Goal: Task Accomplishment & Management: Use online tool/utility

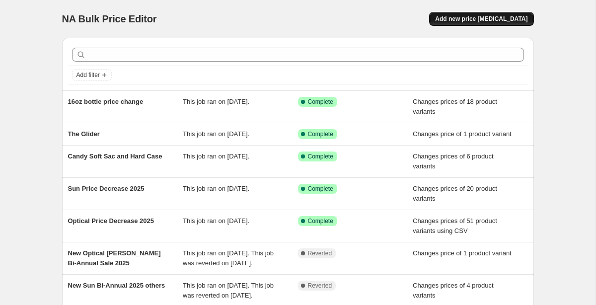
click at [500, 18] on span "Add new price [MEDICAL_DATA]" at bounding box center [481, 19] width 92 height 8
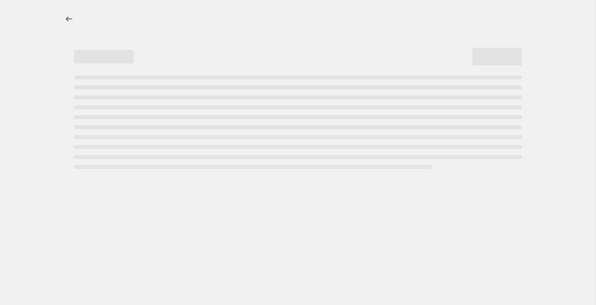
select select "percentage"
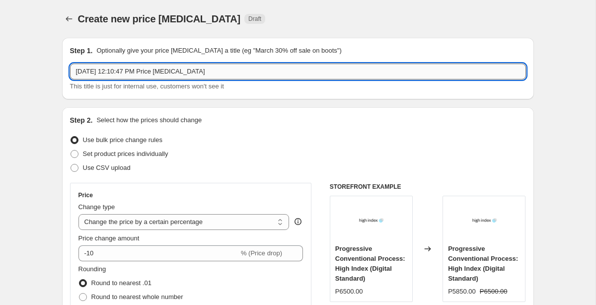
click at [147, 71] on input "[DATE] 12:10:47 PM Price [MEDICAL_DATA]" at bounding box center [298, 72] width 456 height 16
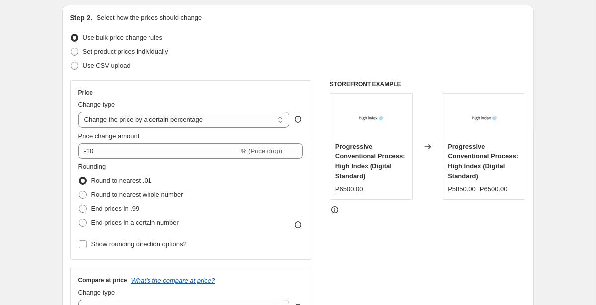
scroll to position [103, 0]
type input "Optical Price Change"
click at [115, 55] on span "Set product prices individually" at bounding box center [125, 51] width 85 height 10
click at [71, 48] on input "Set product prices individually" at bounding box center [71, 47] width 0 height 0
radio input "true"
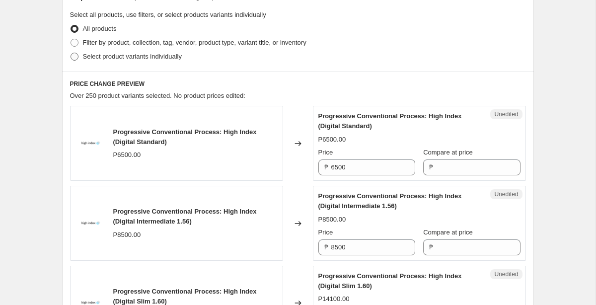
scroll to position [227, 0]
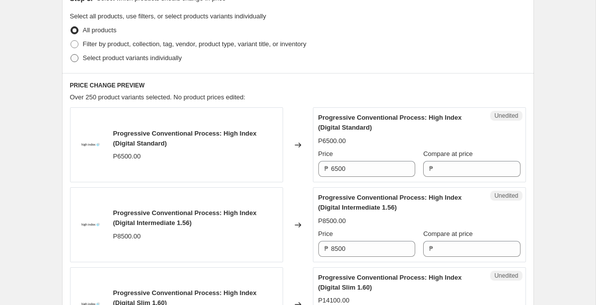
click at [115, 60] on span "Select product variants individually" at bounding box center [132, 57] width 99 height 7
click at [71, 55] on input "Select product variants individually" at bounding box center [71, 54] width 0 height 0
radio input "true"
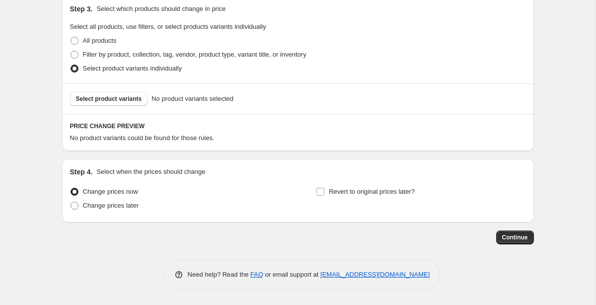
scroll to position [217, 0]
click at [123, 100] on span "Select product variants" at bounding box center [109, 99] width 66 height 8
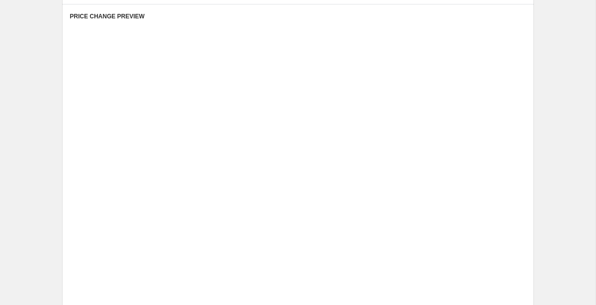
scroll to position [309, 0]
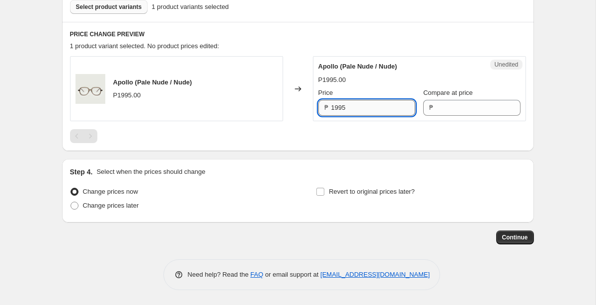
click at [353, 105] on input "1995" at bounding box center [374, 108] width 84 height 16
type input "1595"
click at [356, 139] on div at bounding box center [298, 136] width 456 height 14
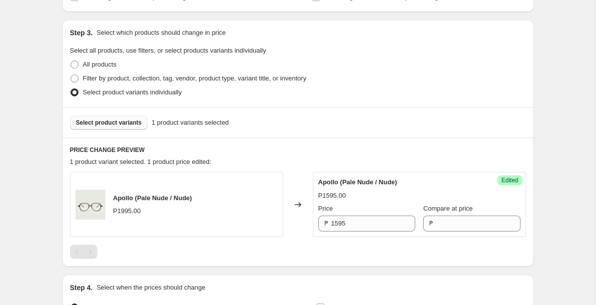
scroll to position [191, 0]
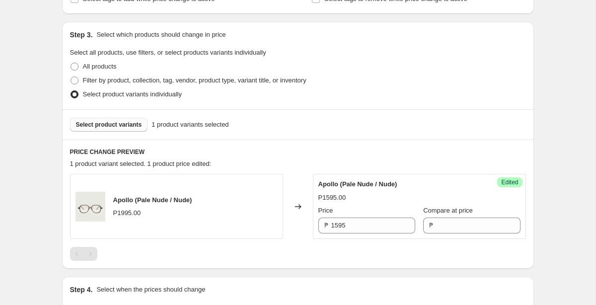
click at [126, 126] on span "Select product variants" at bounding box center [109, 125] width 66 height 8
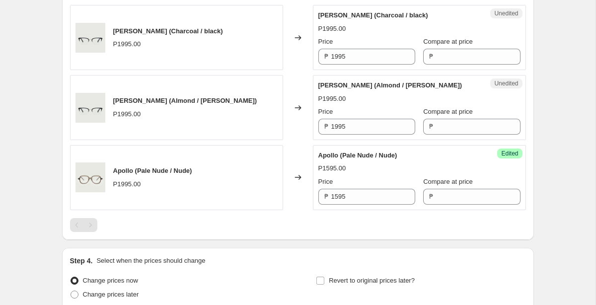
scroll to position [338, 0]
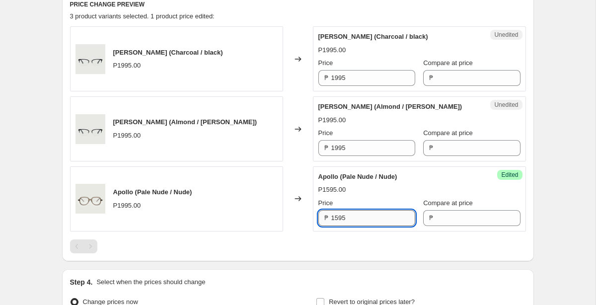
click at [349, 225] on input "1595" at bounding box center [374, 218] width 84 height 16
click at [357, 155] on input "1995" at bounding box center [374, 148] width 84 height 16
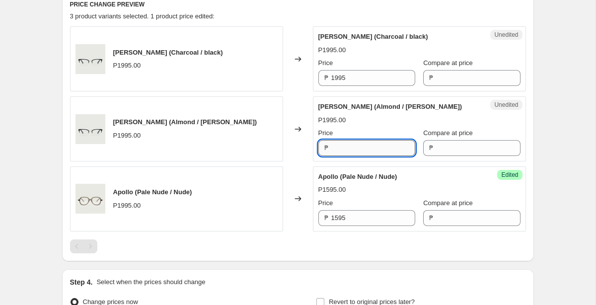
paste input "1595"
type input "1595"
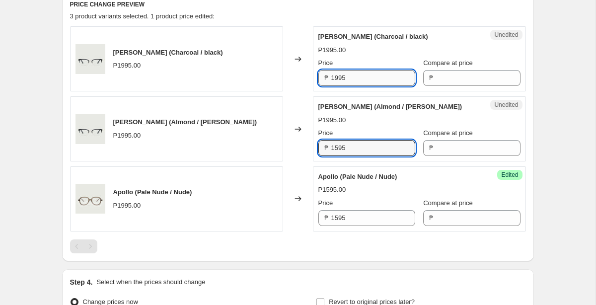
click at [354, 80] on input "1995" at bounding box center [374, 78] width 84 height 16
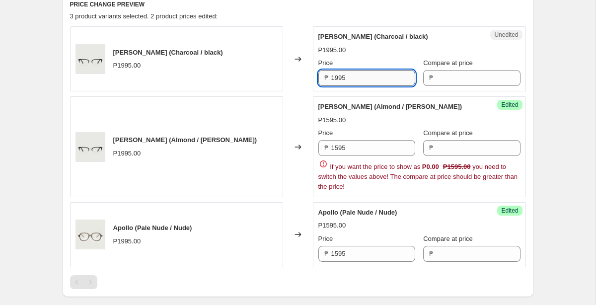
click at [354, 80] on input "1995" at bounding box center [374, 78] width 84 height 16
paste input "1595"
type input "1595"
click at [557, 154] on div "Create new price [MEDICAL_DATA]. This page is ready Create new price [MEDICAL_D…" at bounding box center [298, 57] width 596 height 790
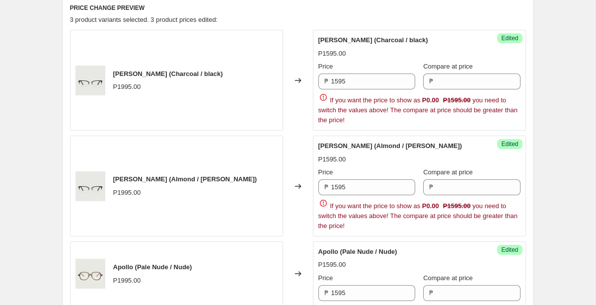
scroll to position [427, 0]
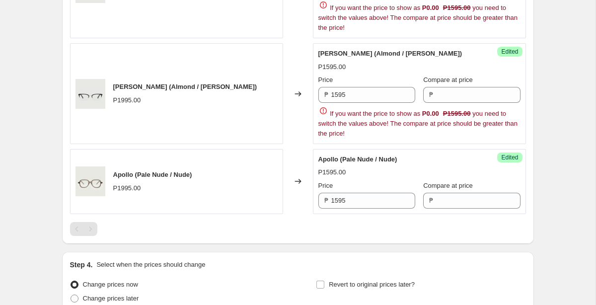
click at [324, 110] on icon at bounding box center [324, 111] width 10 height 10
click at [353, 96] on input "1595" at bounding box center [374, 95] width 84 height 16
click at [419, 139] on div "Success Edited [PERSON_NAME] ([PERSON_NAME] / brown) P1595.00 Price ₱ 1595 Comp…" at bounding box center [419, 93] width 213 height 101
click at [447, 97] on input "Compare at price" at bounding box center [478, 95] width 84 height 16
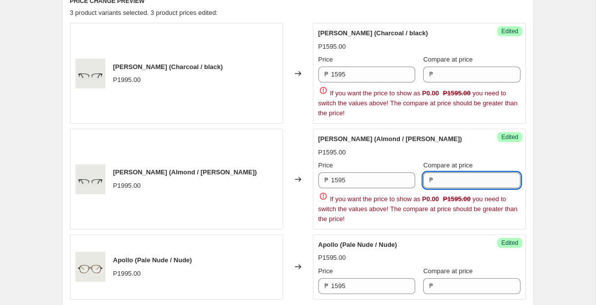
scroll to position [341, 0]
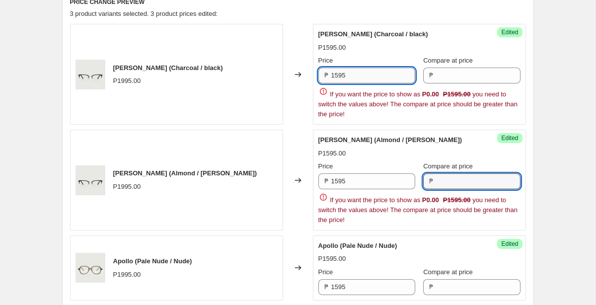
click at [394, 80] on input "1595" at bounding box center [374, 76] width 84 height 16
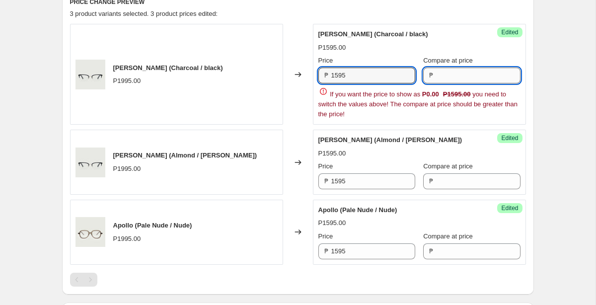
click at [468, 69] on input "Compare at price" at bounding box center [478, 76] width 84 height 16
click at [446, 135] on div "[PERSON_NAME] (Almond / brown) P1595.00 Price ₱ 1595 Compare at price ₱" at bounding box center [420, 162] width 202 height 54
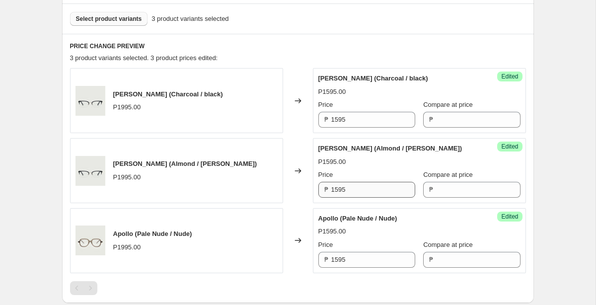
scroll to position [260, 0]
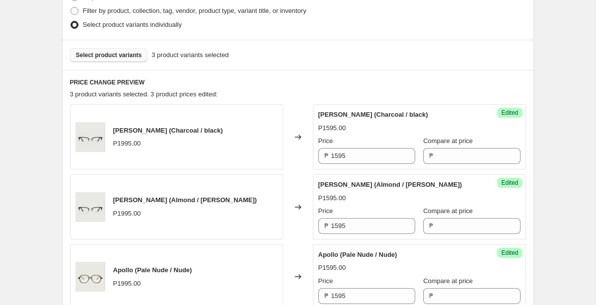
click at [103, 51] on span "Select product variants" at bounding box center [109, 55] width 66 height 8
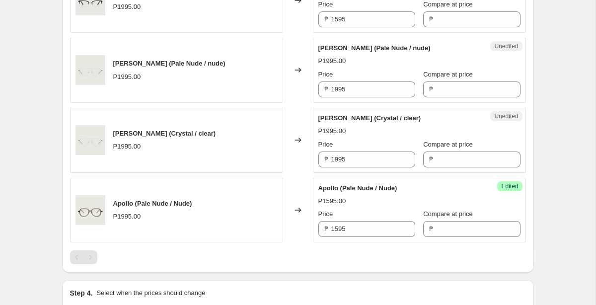
scroll to position [458, 0]
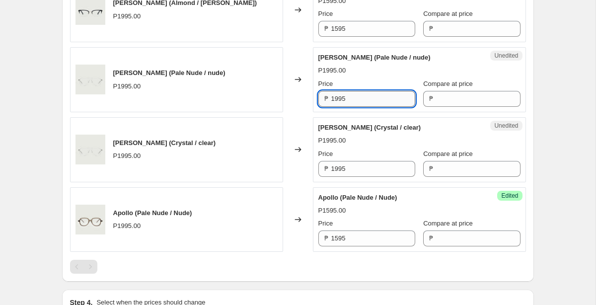
click at [376, 96] on input "1995" at bounding box center [374, 99] width 84 height 16
click at [351, 244] on input "1595" at bounding box center [374, 239] width 84 height 16
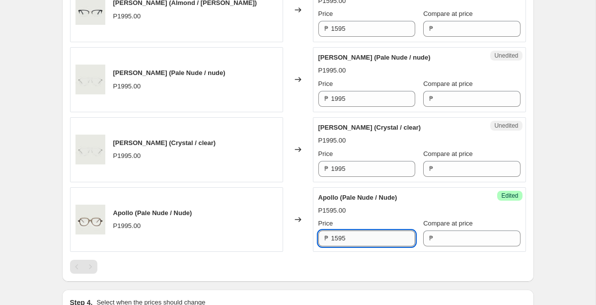
click at [351, 244] on input "1595" at bounding box center [374, 239] width 84 height 16
click at [365, 96] on input "1995" at bounding box center [374, 99] width 84 height 16
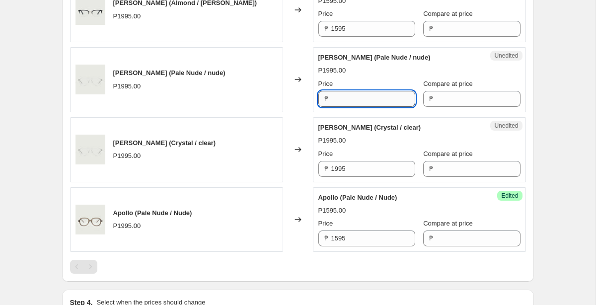
paste input "1595"
type input "1595"
click at [360, 167] on input "1995" at bounding box center [374, 169] width 84 height 16
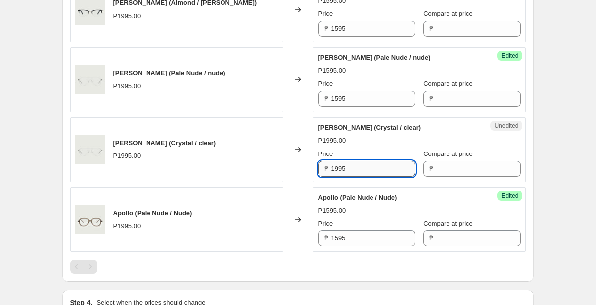
click at [360, 167] on input "1995" at bounding box center [374, 169] width 84 height 16
paste input "1595"
type input "1595"
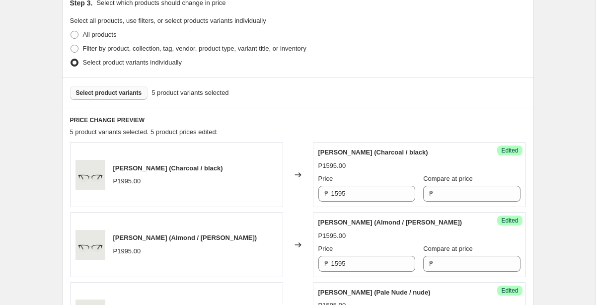
scroll to position [226, 0]
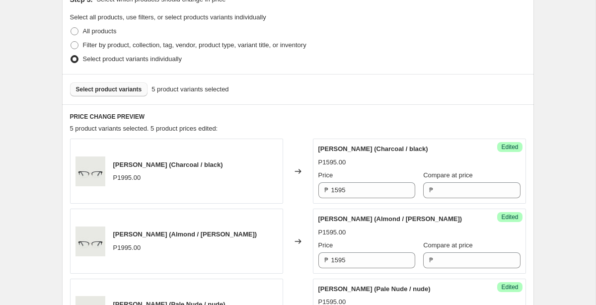
click at [126, 91] on span "Select product variants" at bounding box center [109, 89] width 66 height 8
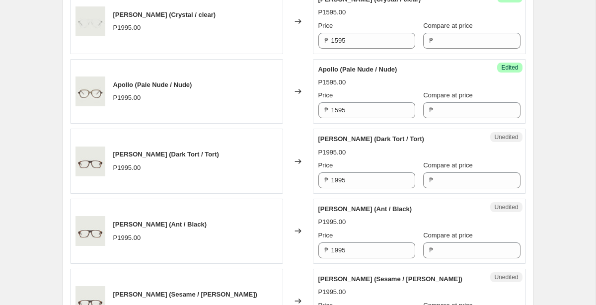
scroll to position [625, 0]
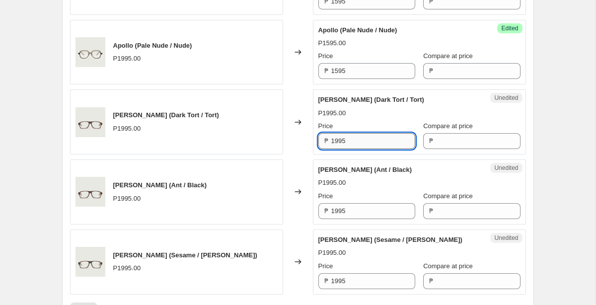
click at [358, 140] on input "1995" at bounding box center [374, 141] width 84 height 16
click at [358, 140] on input "1595" at bounding box center [374, 141] width 84 height 16
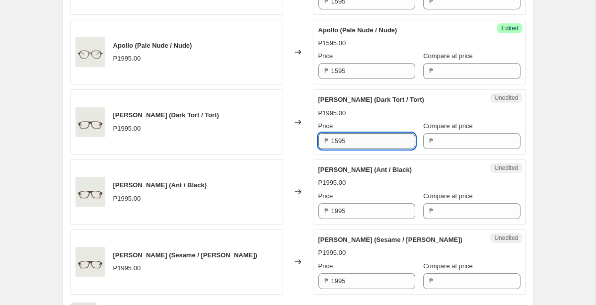
click at [358, 140] on input "1595" at bounding box center [374, 141] width 84 height 16
type input "1595"
click at [355, 210] on input "1995" at bounding box center [374, 211] width 84 height 16
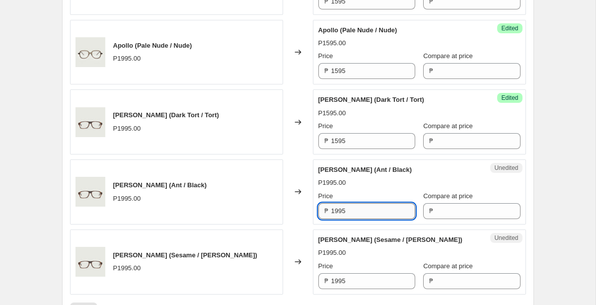
click at [355, 210] on input "1995" at bounding box center [374, 211] width 84 height 16
paste input "1595"
type input "1595"
click at [352, 284] on input "1995" at bounding box center [374, 281] width 84 height 16
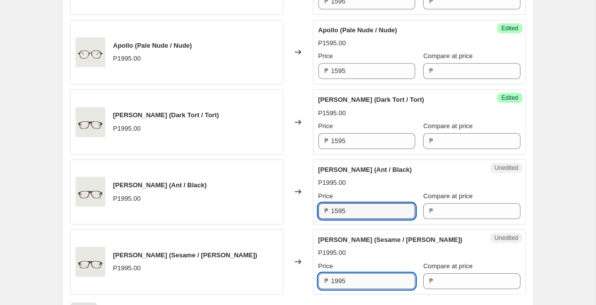
click at [352, 284] on input "1995" at bounding box center [374, 281] width 84 height 16
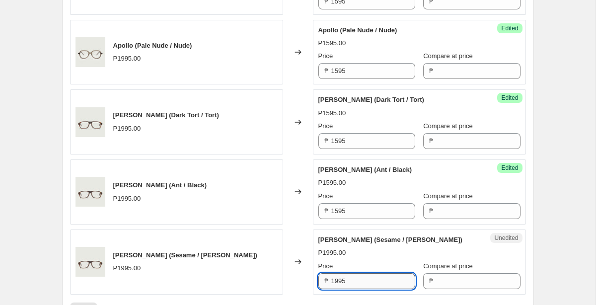
click at [352, 284] on input "1995" at bounding box center [374, 281] width 84 height 16
paste input "1595"
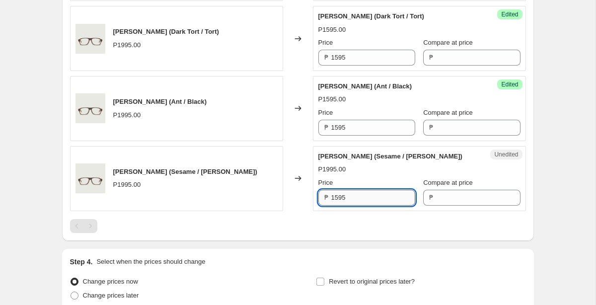
scroll to position [715, 0]
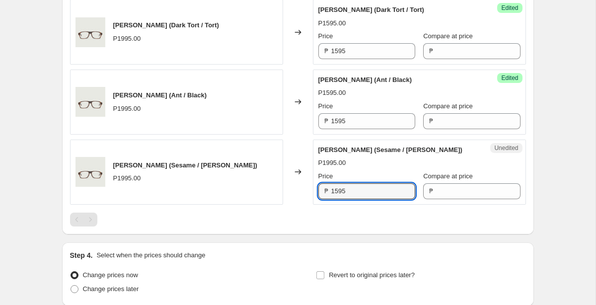
type input "1595"
click at [517, 224] on div at bounding box center [298, 220] width 456 height 14
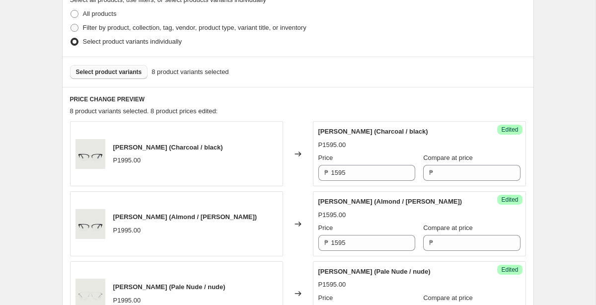
scroll to position [243, 0]
click at [142, 77] on button "Select product variants" at bounding box center [109, 73] width 78 height 14
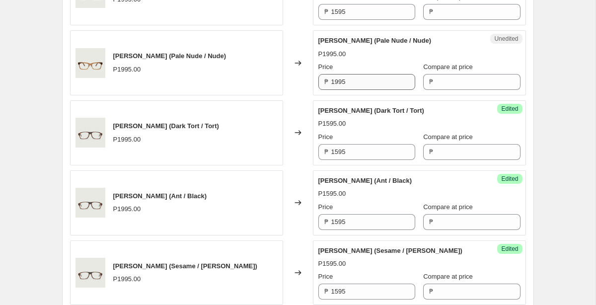
scroll to position [683, 0]
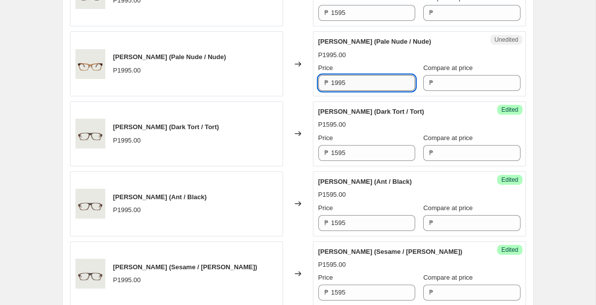
click at [383, 78] on input "1995" at bounding box center [374, 83] width 84 height 16
type input "1595"
click at [433, 49] on div "[PERSON_NAME] (Pale Nude / Nude) P1995.00 Price ₱ 1595 Compare at price ₱" at bounding box center [420, 64] width 202 height 54
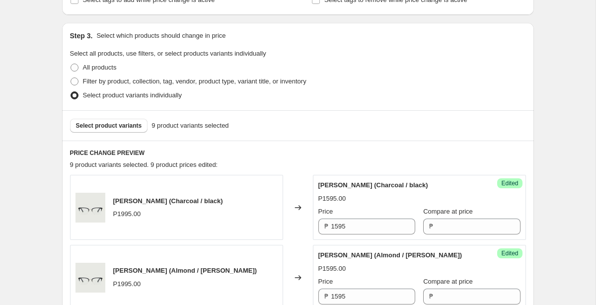
scroll to position [179, 0]
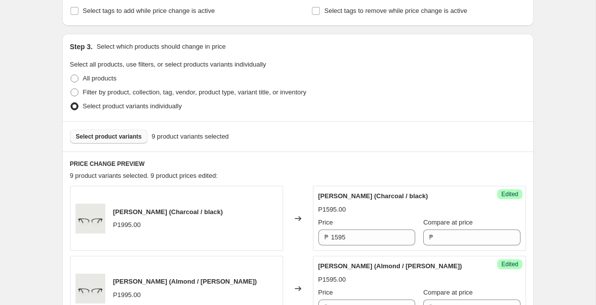
click at [136, 137] on span "Select product variants" at bounding box center [109, 137] width 66 height 8
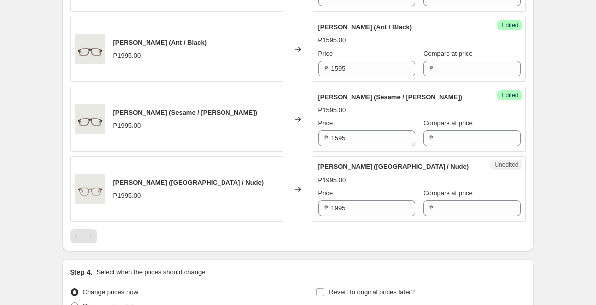
scroll to position [845, 0]
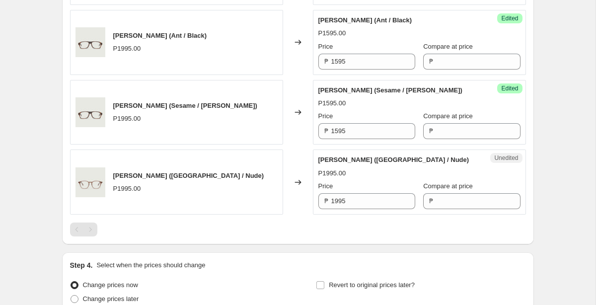
click at [357, 210] on div "Unedited [PERSON_NAME] ([GEOGRAPHIC_DATA] / Nude) P1995.00 Price ₱ 1995 Compare…" at bounding box center [419, 182] width 213 height 65
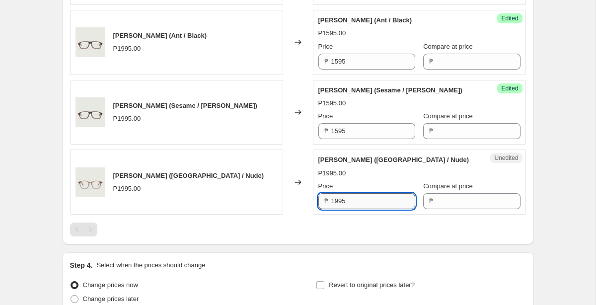
click at [357, 205] on input "1995" at bounding box center [374, 201] width 84 height 16
type input "1595"
click at [346, 234] on div at bounding box center [298, 230] width 456 height 14
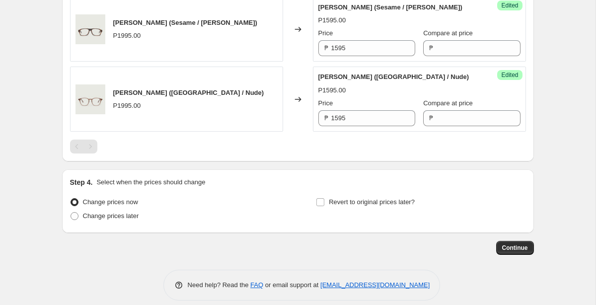
scroll to position [938, 0]
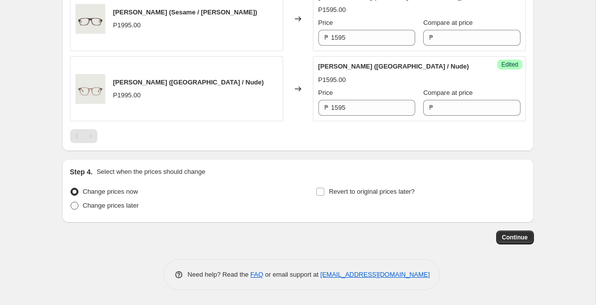
click at [103, 208] on span "Change prices later" at bounding box center [111, 205] width 56 height 7
click at [71, 202] on input "Change prices later" at bounding box center [71, 202] width 0 height 0
radio input "true"
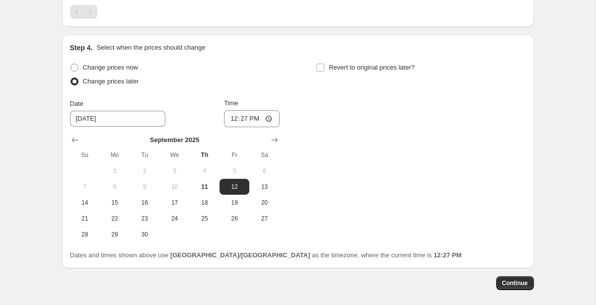
scroll to position [1065, 0]
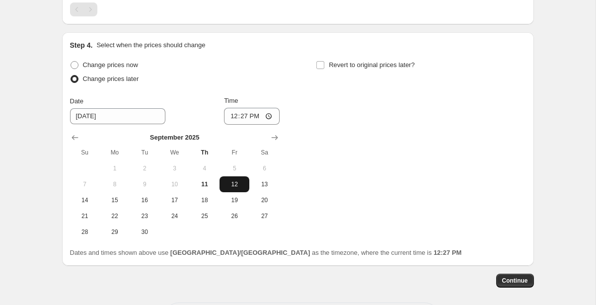
click at [241, 185] on span "12" at bounding box center [235, 184] width 22 height 8
click at [274, 116] on input "12:27" at bounding box center [252, 116] width 56 height 17
click at [272, 113] on input "12:27" at bounding box center [252, 116] width 56 height 17
type input "00:00"
click at [357, 147] on div "Change prices now Change prices later Date [DATE] Time 00:00 [DATE] Su Mo Tu We…" at bounding box center [298, 149] width 456 height 182
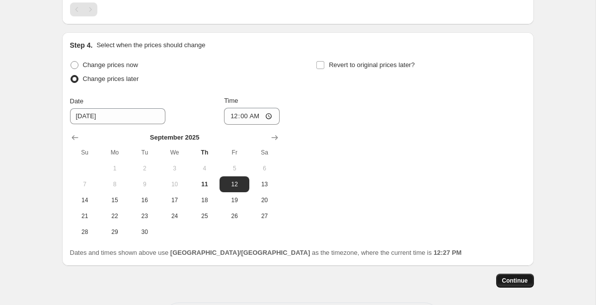
click at [511, 279] on span "Continue" at bounding box center [516, 281] width 26 height 8
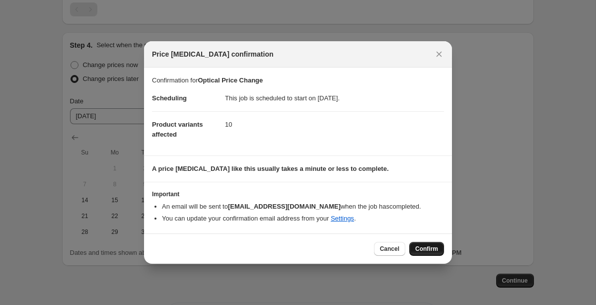
click at [421, 250] on span "Confirm" at bounding box center [427, 249] width 23 height 8
type input "Optical Price Change"
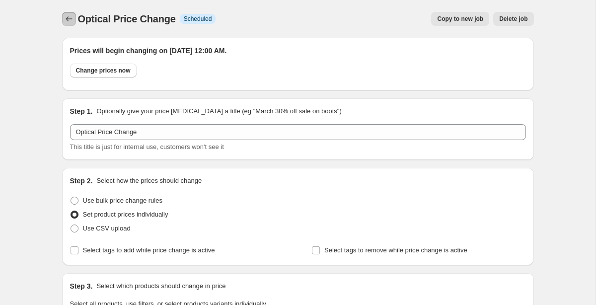
click at [69, 19] on icon "Price change jobs" at bounding box center [69, 19] width 10 height 10
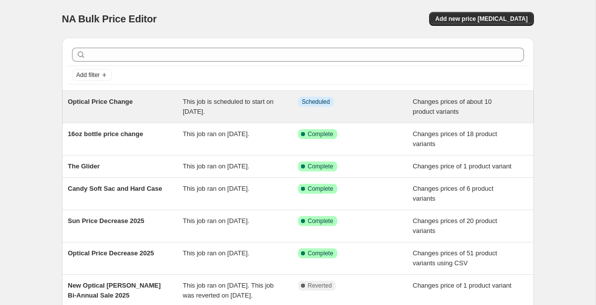
click at [231, 98] on span "This job is scheduled to start on [DATE]." at bounding box center [228, 106] width 91 height 17
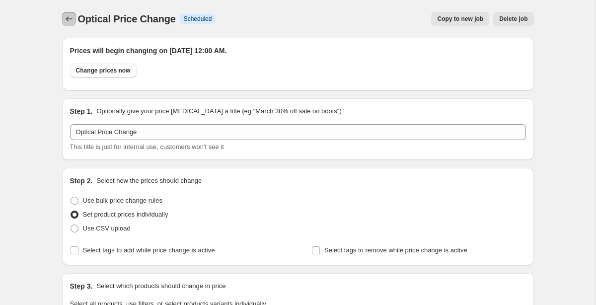
click at [65, 22] on icon "Price change jobs" at bounding box center [69, 19] width 10 height 10
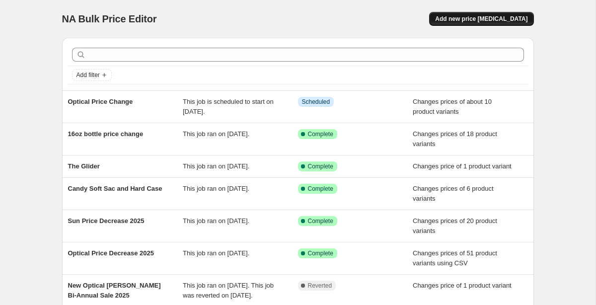
click at [470, 19] on span "Add new price [MEDICAL_DATA]" at bounding box center [481, 19] width 92 height 8
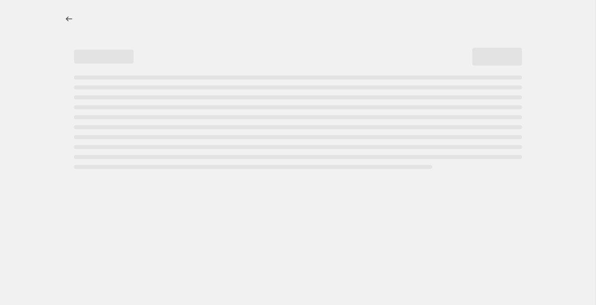
select select "percentage"
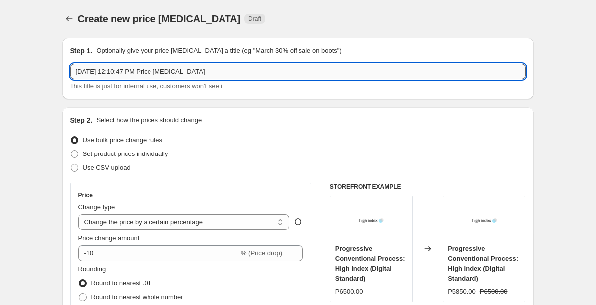
click at [185, 72] on input "[DATE] 12:10:47 PM Price [MEDICAL_DATA]" at bounding box center [298, 72] width 456 height 16
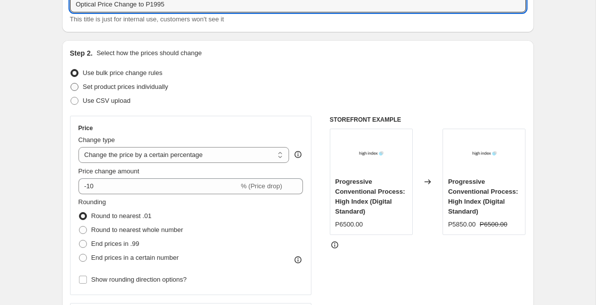
type input "Optical Price Change to P1995"
click at [146, 89] on span "Set product prices individually" at bounding box center [125, 86] width 85 height 7
click at [71, 84] on input "Set product prices individually" at bounding box center [71, 83] width 0 height 0
radio input "true"
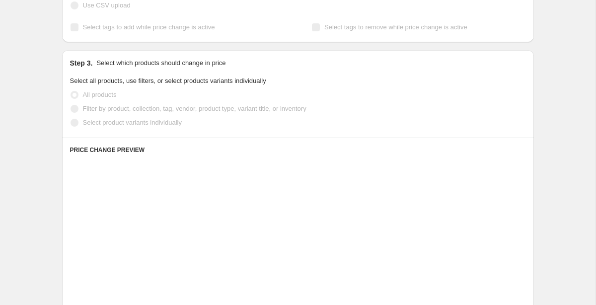
scroll to position [188, 0]
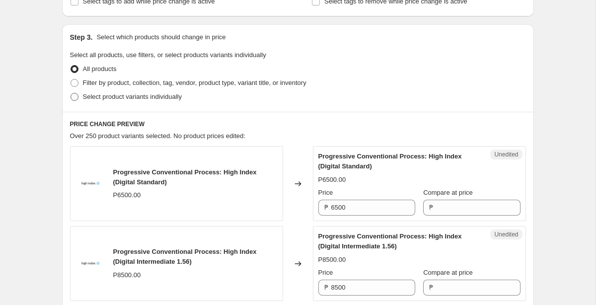
click at [141, 97] on span "Select product variants individually" at bounding box center [132, 96] width 99 height 7
click at [71, 93] on input "Select product variants individually" at bounding box center [71, 93] width 0 height 0
radio input "true"
